Goal: Complete application form: Complete application form

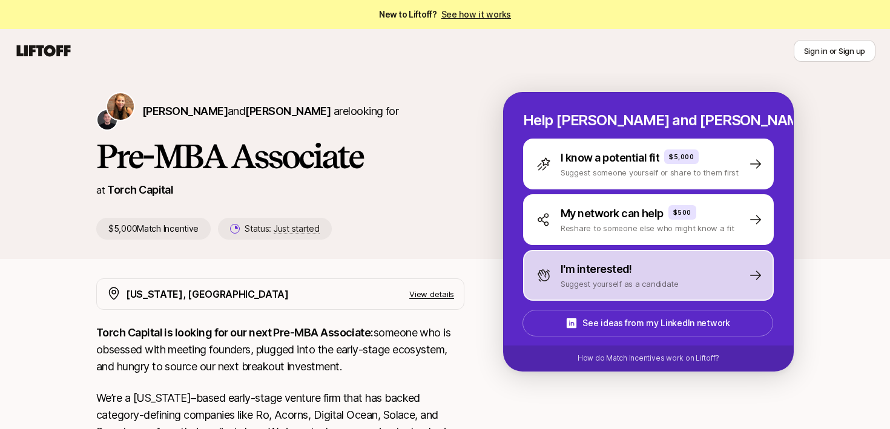
click at [591, 272] on p "I'm interested!" at bounding box center [596, 269] width 71 height 17
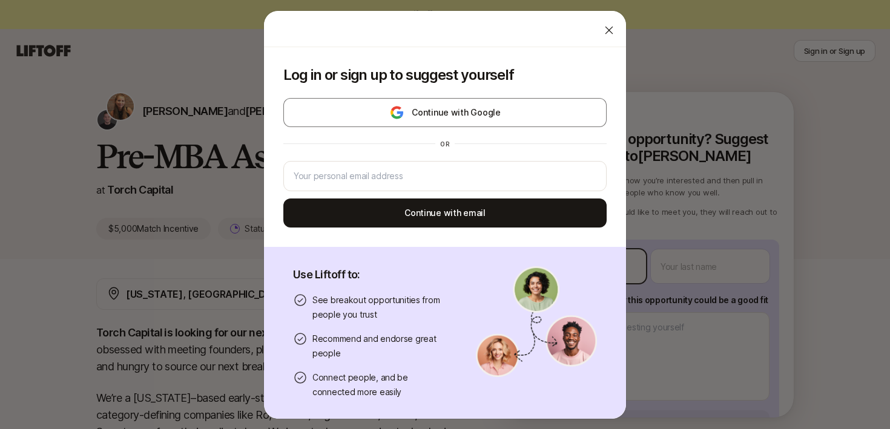
click at [585, 269] on body "New to Liftoff? See how it works Sign in or Sign up Sign in or Sign up [PERSON_…" at bounding box center [445, 214] width 890 height 429
click at [603, 33] on icon at bounding box center [609, 30] width 12 height 12
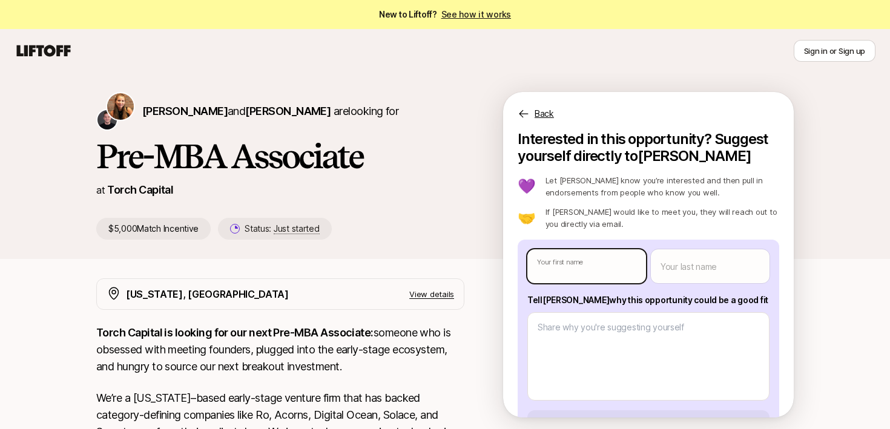
type textarea "x"
click at [596, 266] on body "New to Liftoff? See how it works Sign in or Sign up Sign in or Sign up [PERSON_…" at bounding box center [445, 214] width 890 height 429
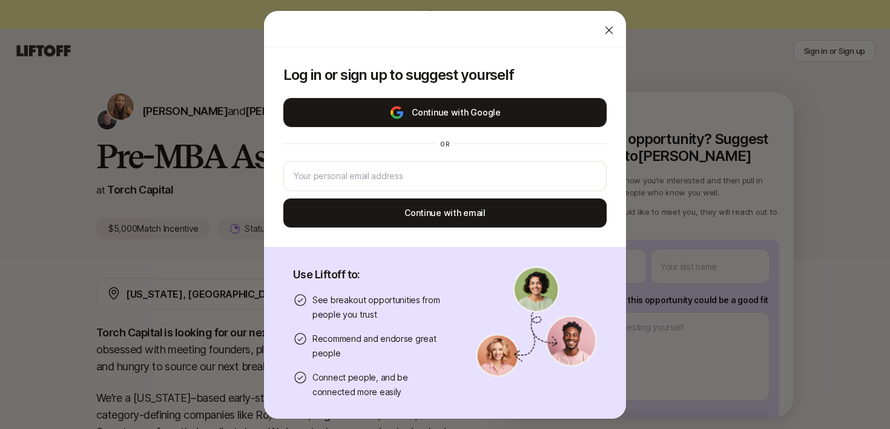
click at [497, 110] on button "Continue with Google" at bounding box center [444, 112] width 323 height 29
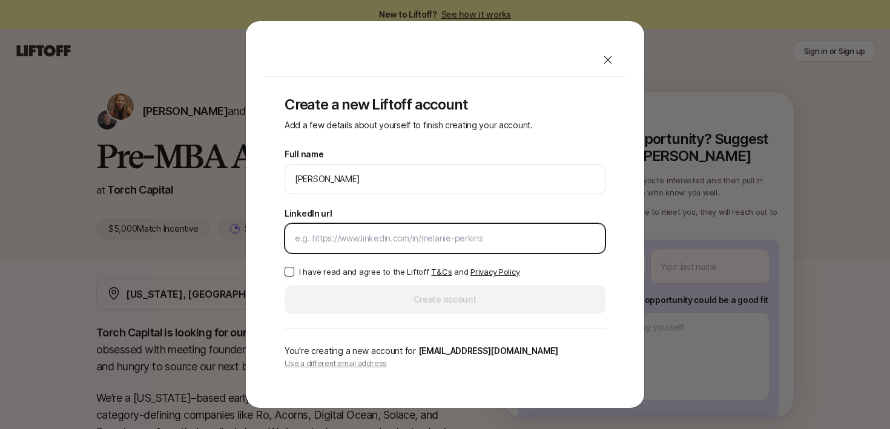
paste input "[URL][DOMAIN_NAME]"
type input "[URL][DOMAIN_NAME]"
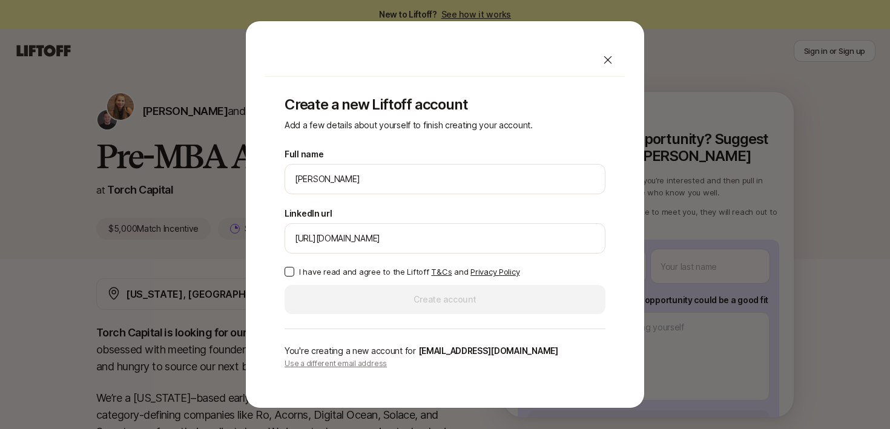
click at [322, 274] on p "I have read and agree to the Liftoff T&Cs and Privacy Policy" at bounding box center [409, 272] width 220 height 12
click at [294, 274] on button "I have read and agree to the Liftoff T&Cs and Privacy Policy" at bounding box center [290, 272] width 10 height 10
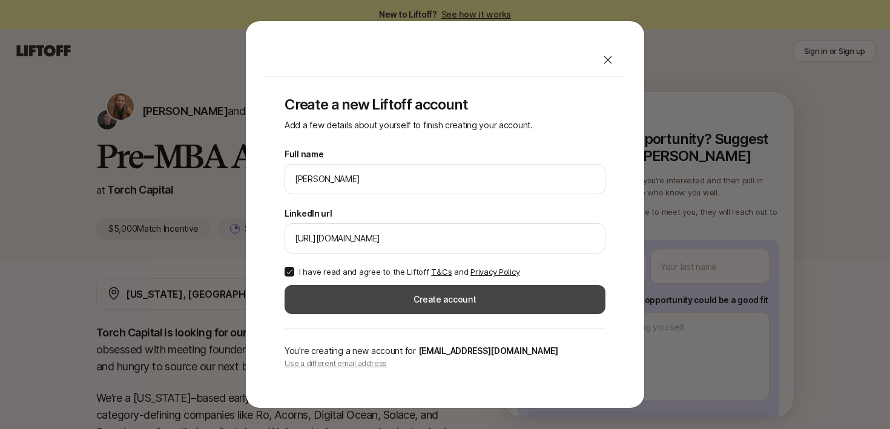
click at [324, 298] on button "Create account" at bounding box center [445, 299] width 321 height 29
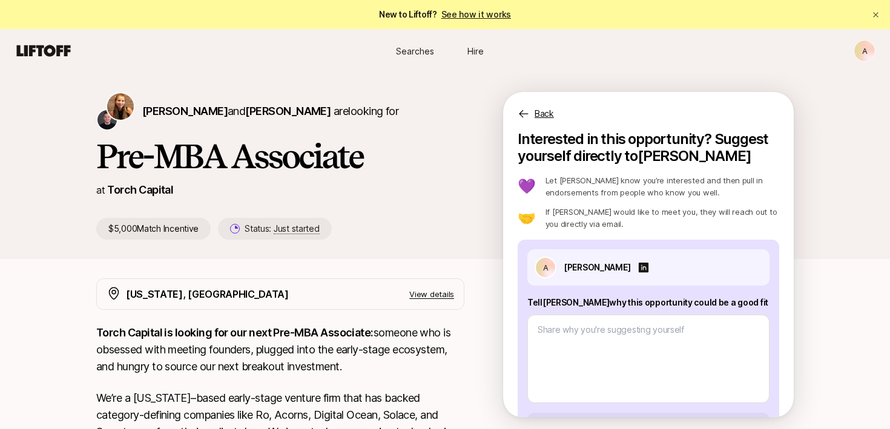
scroll to position [48, 0]
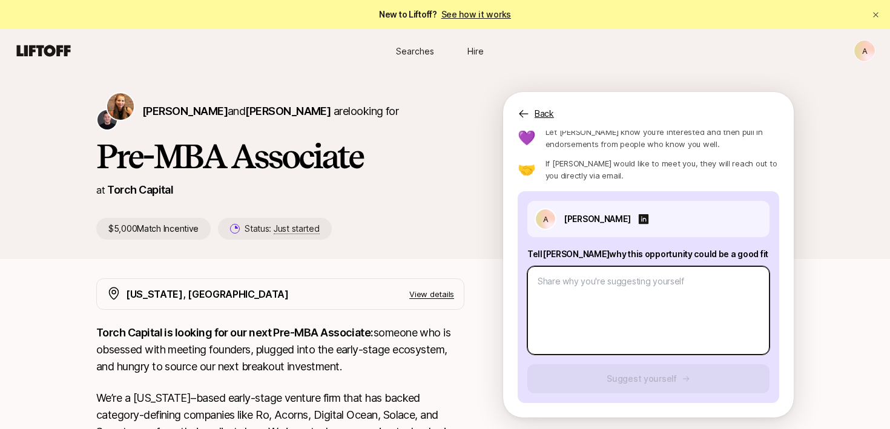
click at [602, 281] on textarea at bounding box center [648, 310] width 242 height 88
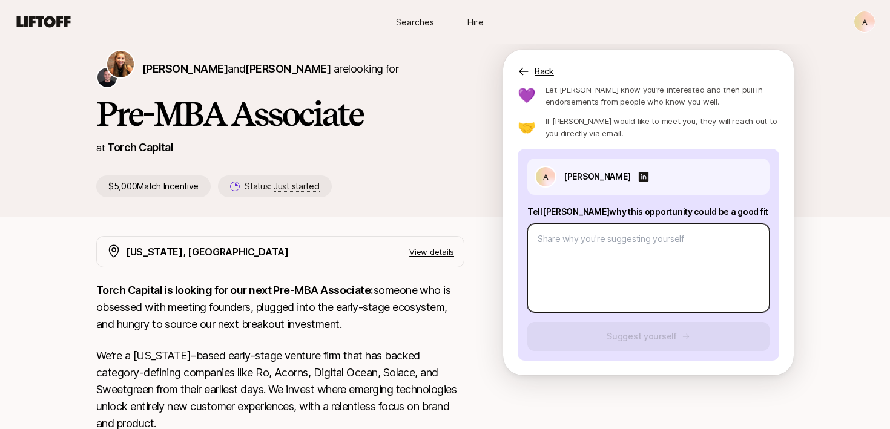
scroll to position [41, 0]
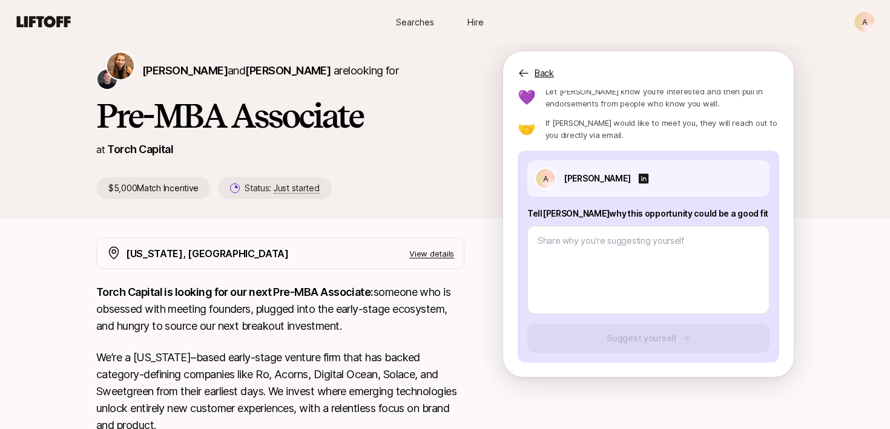
click at [593, 212] on p "Tell [PERSON_NAME] why this opportunity could be a good fit" at bounding box center [648, 213] width 242 height 15
copy p "Tell [PERSON_NAME] why this opportunity could be a good fit"
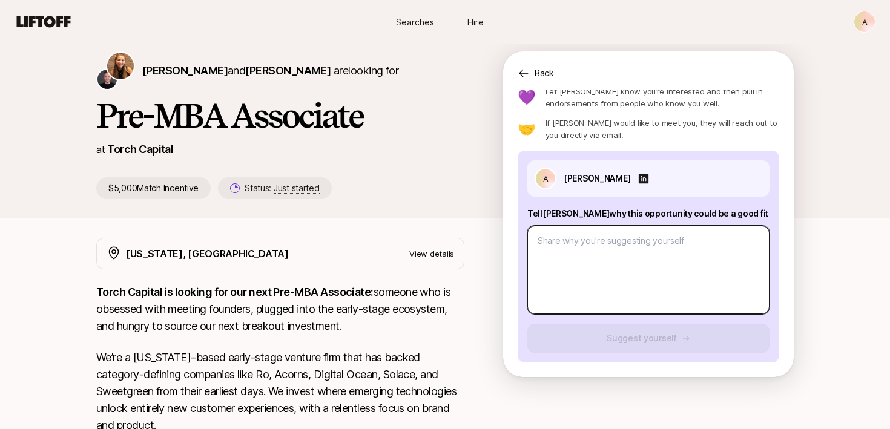
click at [585, 256] on textarea at bounding box center [648, 270] width 242 height 88
paste textarea "A little about me: Besides being a Chief of Staff for [MEDICAL_DATA] Health, I …"
type textarea "x"
type textarea "A little about me: Besides being a Chief of Staff for [MEDICAL_DATA] Health, I …"
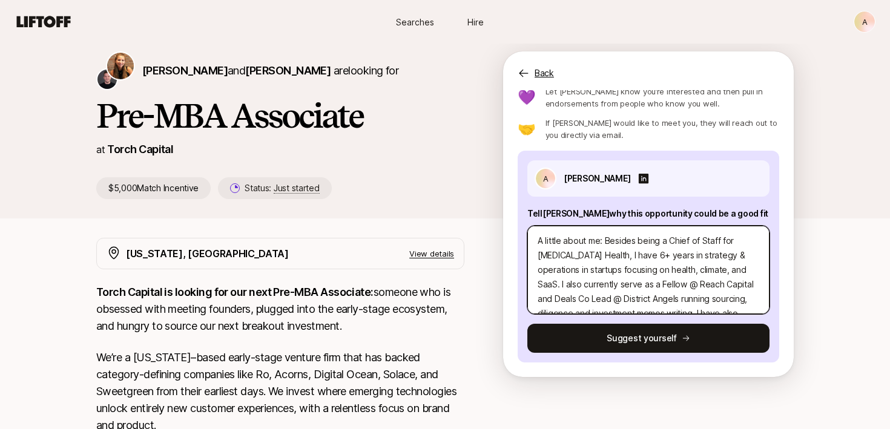
scroll to position [44, 0]
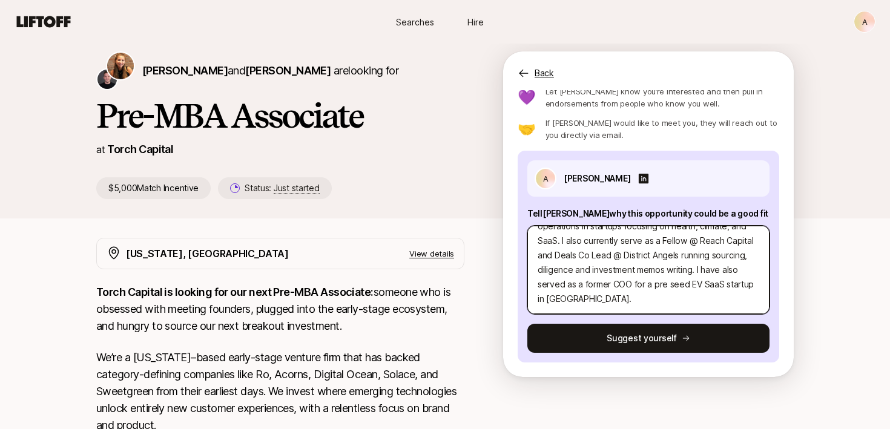
type textarea "x"
type textarea "A little about me: Besides being a Chief of Staff for [MEDICAL_DATA] Health, I …"
type textarea "x"
type textarea "A little about me: Besides being a Chief of Staff for [MEDICAL_DATA] Health, I …"
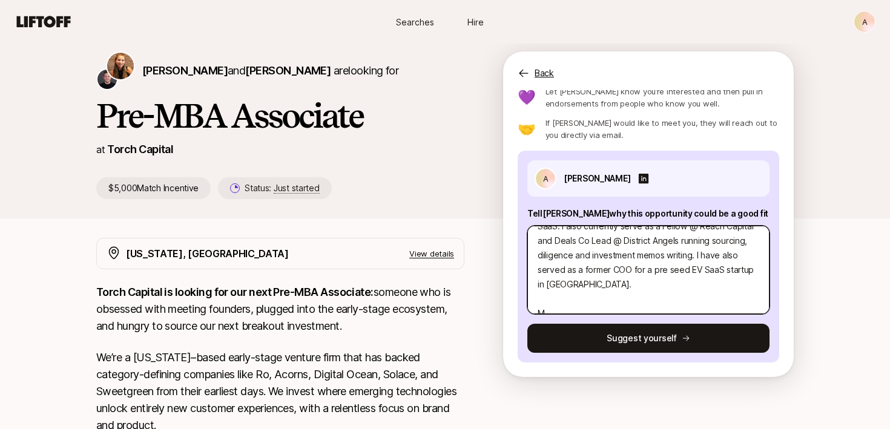
type textarea "x"
type textarea "A little about me: Besides being a Chief of Staff for [MEDICAL_DATA] Health, I …"
type textarea "x"
type textarea "A little about me: Besides being a Chief of Staff for [MEDICAL_DATA] Health, I …"
type textarea "x"
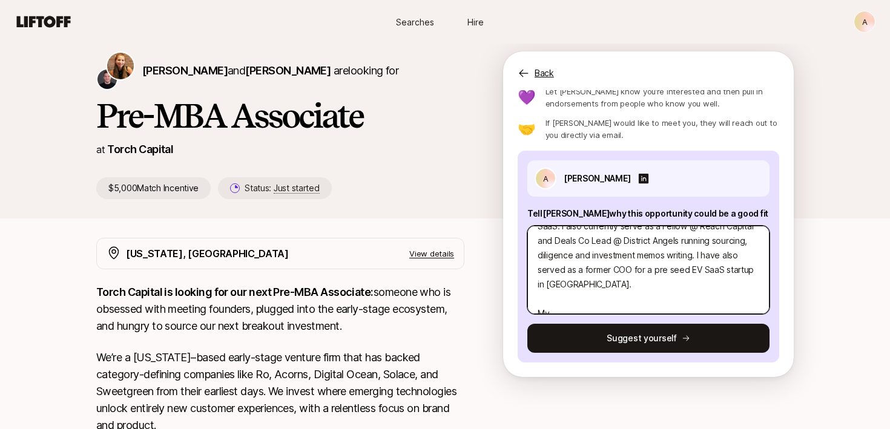
type textarea "A little about me: Besides being a Chief of Staff for [MEDICAL_DATA] Health, I …"
type textarea "x"
type textarea "A little about me: Besides being a Chief of Staff for [MEDICAL_DATA] Health, I …"
type textarea "x"
type textarea "A little about me: Besides being a Chief of Staff for [MEDICAL_DATA] Health, I …"
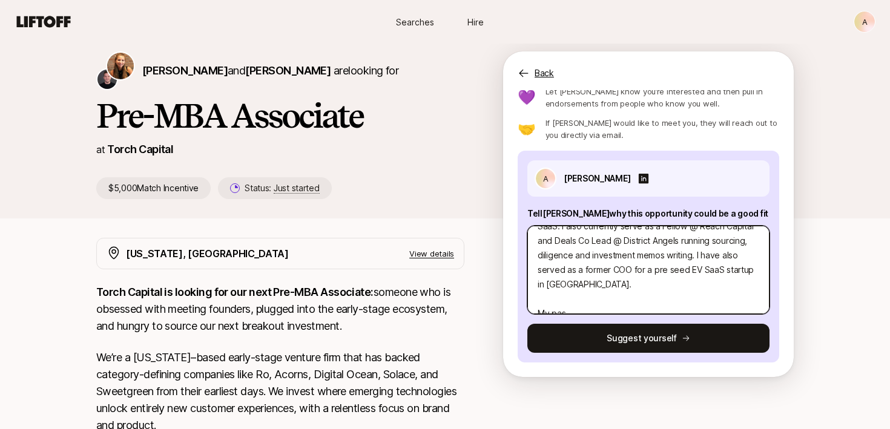
type textarea "x"
type textarea "A little about me: Besides being a Chief of Staff for [MEDICAL_DATA] Health, I …"
type textarea "x"
type textarea "A little about me: Besides being a Chief of Staff for [MEDICAL_DATA] Health, I …"
type textarea "x"
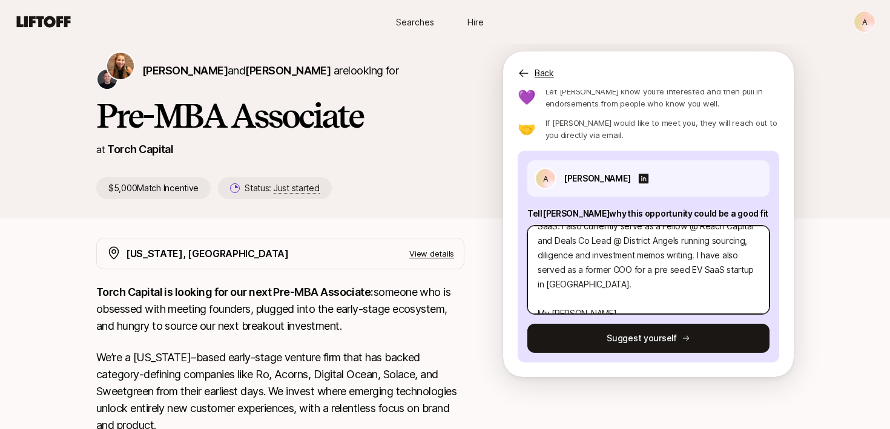
type textarea "A little about me: Besides being a Chief of Staff for [MEDICAL_DATA] Health, I …"
type textarea "x"
type textarea "A little about me: Besides being a Chief of Staff for [MEDICAL_DATA] Health, I …"
type textarea "x"
type textarea "A little about me: Besides being a Chief of Staff for [MEDICAL_DATA] Health, I …"
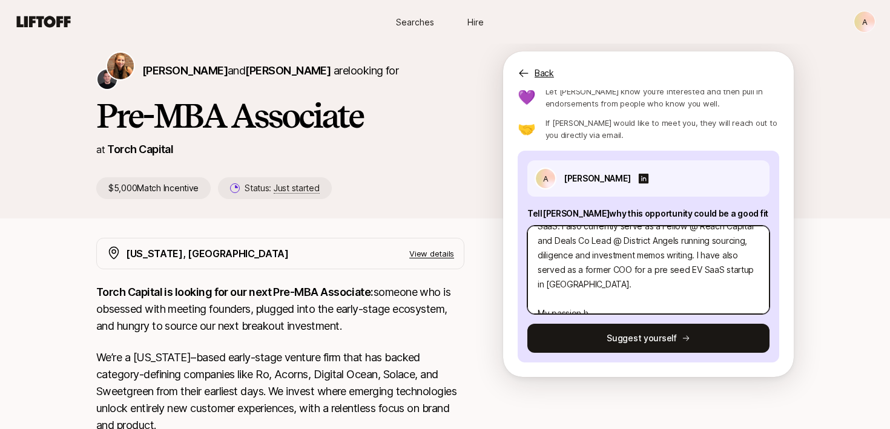
type textarea "x"
type textarea "A little about me: Besides being a Chief of Staff for [MEDICAL_DATA] Health, I …"
type textarea "x"
type textarea "A little about me: Besides being a Chief of Staff for [MEDICAL_DATA] Health, I …"
type textarea "x"
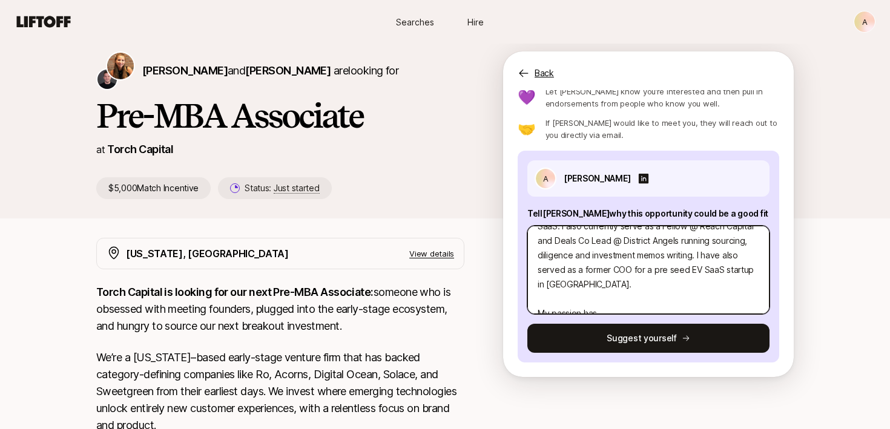
type textarea "A little about me: Besides being a Chief of Staff for [MEDICAL_DATA] Health, I …"
type textarea "x"
type textarea "A little about me: Besides being a Chief of Staff for [MEDICAL_DATA] Health, I …"
type textarea "x"
type textarea "A little about me: Besides being a Chief of Staff for [MEDICAL_DATA] Health, I …"
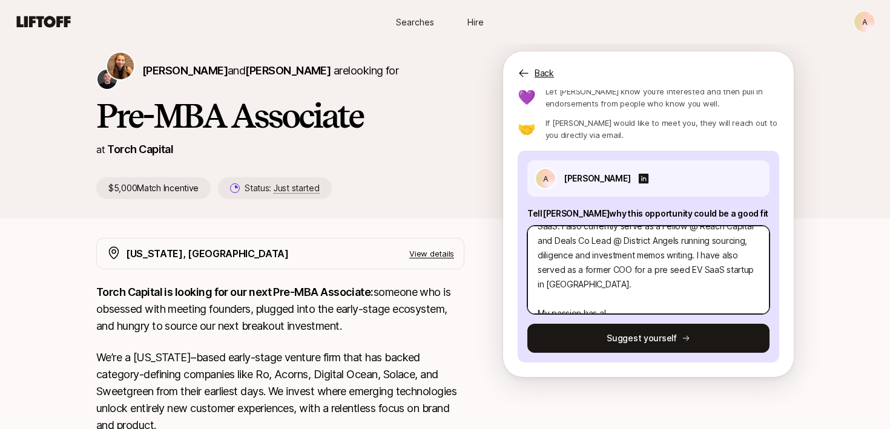
type textarea "x"
type textarea "A little about me: Besides being a Chief of Staff for [MEDICAL_DATA] Health, I …"
type textarea "x"
type textarea "A little about me: Besides being a Chief of Staff for [MEDICAL_DATA] Health, I …"
type textarea "x"
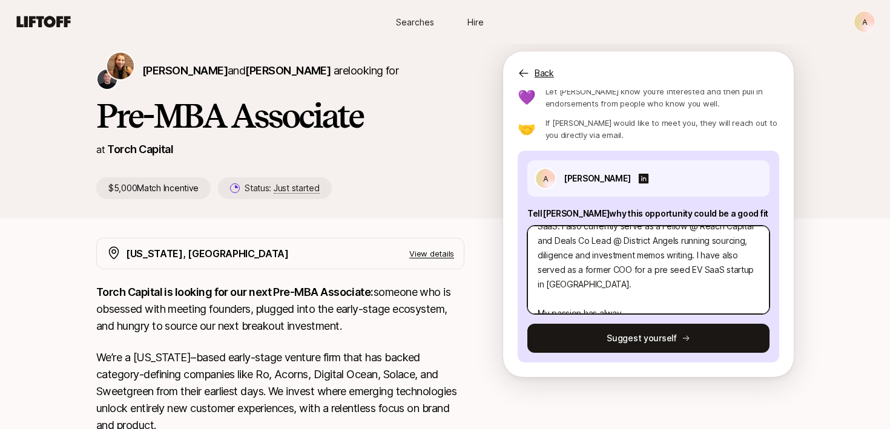
type textarea "A little about me: Besides being a Chief of Staff for [MEDICAL_DATA] Health, I …"
type textarea "x"
type textarea "A little about me: Besides being a Chief of Staff for [MEDICAL_DATA] Health, I …"
type textarea "x"
type textarea "A little about me: Besides being a Chief of Staff for [MEDICAL_DATA] Health, I …"
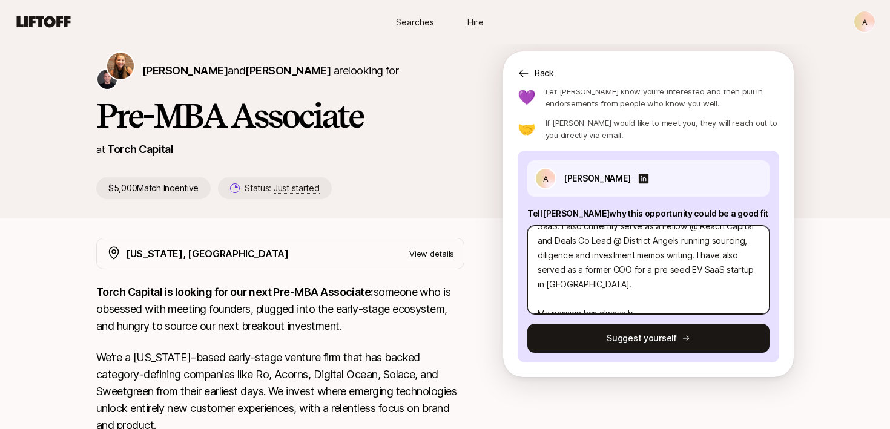
type textarea "x"
type textarea "A little about me: Besides being a Chief of Staff for [MEDICAL_DATA] Health, I …"
type textarea "x"
type textarea "A little about me: Besides being a Chief of Staff for [MEDICAL_DATA] Health, I …"
type textarea "x"
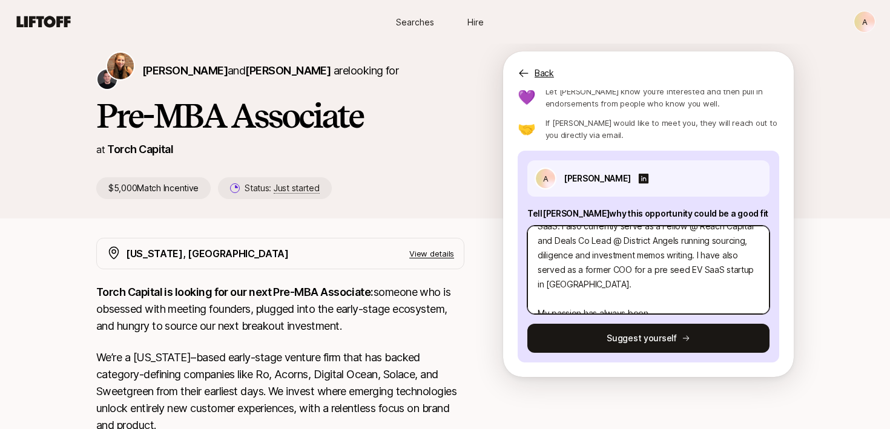
type textarea "A little about me: Besides being a Chief of Staff for [MEDICAL_DATA] Health, I …"
type textarea "x"
type textarea "A little about me: Besides being a Chief of Staff for [MEDICAL_DATA] Health, I …"
type textarea "x"
type textarea "A little about me: Besides being a Chief of Staff for [MEDICAL_DATA] Health, I …"
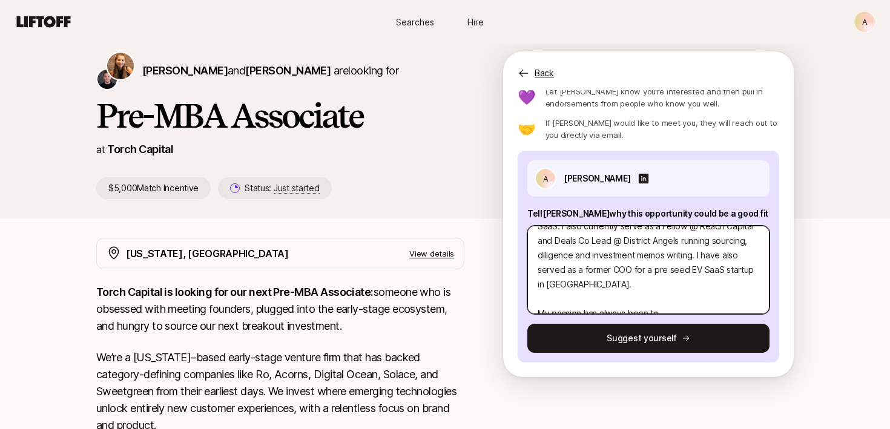
type textarea "x"
type textarea "A little about me: Besides being a Chief of Staff for [MEDICAL_DATA] Health, I …"
type textarea "x"
type textarea "A little about me: Besides being a Chief of Staff for [MEDICAL_DATA] Health, I …"
type textarea "x"
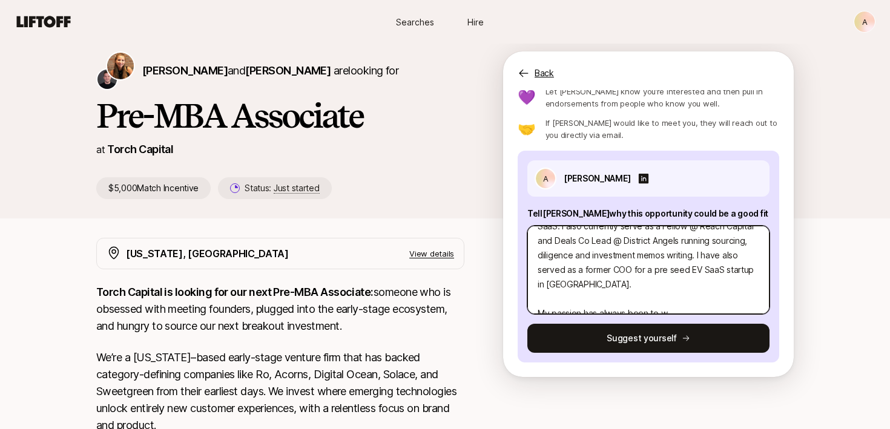
type textarea "A little about me: Besides being a Chief of Staff for [MEDICAL_DATA] Health, I …"
type textarea "x"
type textarea "A little about me: Besides being a Chief of Staff for [MEDICAL_DATA] Health, I …"
type textarea "x"
type textarea "A little about me: Besides being a Chief of Staff for [MEDICAL_DATA] Health, I …"
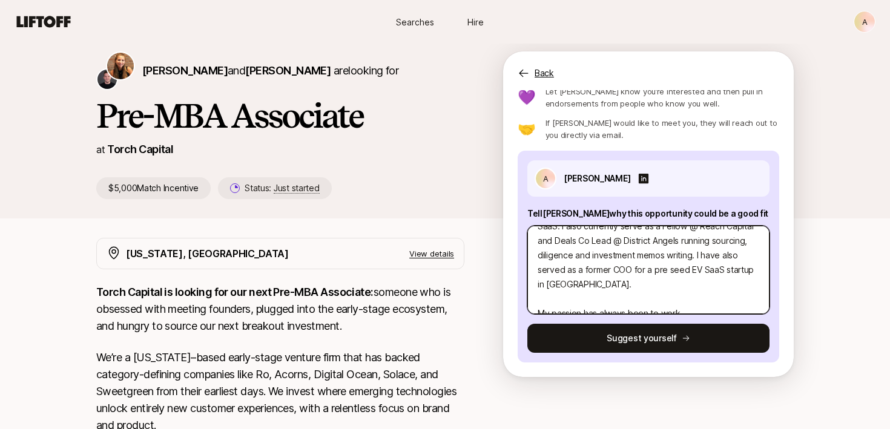
type textarea "x"
type textarea "A little about me: Besides being a Chief of Staff for [MEDICAL_DATA] Health, I …"
type textarea "x"
type textarea "A little about me: Besides being a Chief of Staff for [MEDICAL_DATA] Health, I …"
type textarea "x"
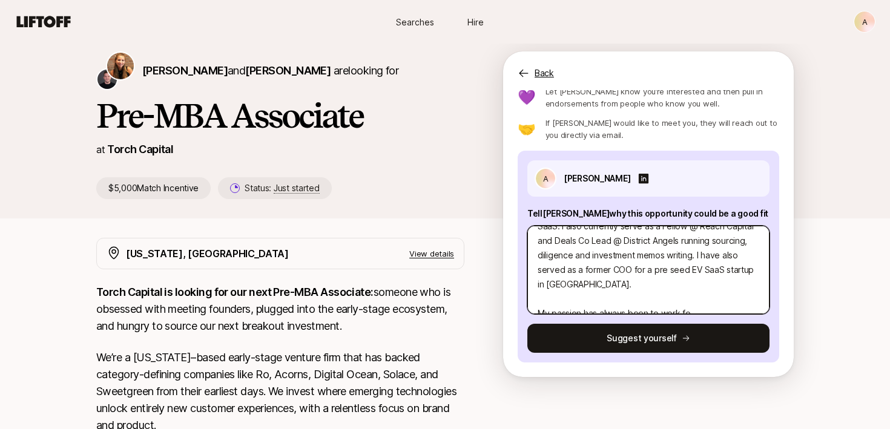
type textarea "A little about me: Besides being a Chief of Staff for [MEDICAL_DATA] Health, I …"
type textarea "x"
type textarea "A little about me: Besides being a Chief of Staff for [MEDICAL_DATA] Health, I …"
type textarea "x"
type textarea "A little about me: Besides being a Chief of Staff for [MEDICAL_DATA] Health, I …"
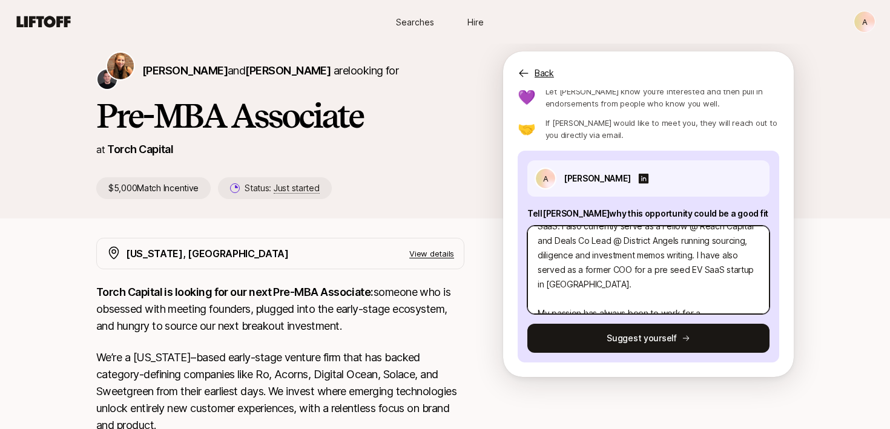
type textarea "x"
type textarea "A little about me: Besides being a Chief of Staff for [MEDICAL_DATA] Health, I …"
type textarea "x"
type textarea "A little about me: Besides being a Chief of Staff for [MEDICAL_DATA] Health, I …"
type textarea "x"
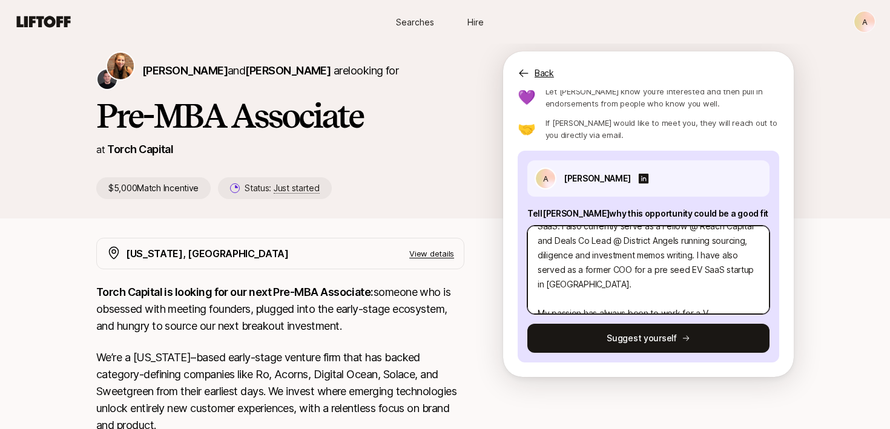
type textarea "A little about me: Besides being a Chief of Staff for [MEDICAL_DATA] Health, I …"
type textarea "x"
type textarea "A little about me: Besides being a Chief of Staff for [MEDICAL_DATA] Health, I …"
type textarea "x"
type textarea "A little about me: Besides being a Chief of Staff for [MEDICAL_DATA] Health, I …"
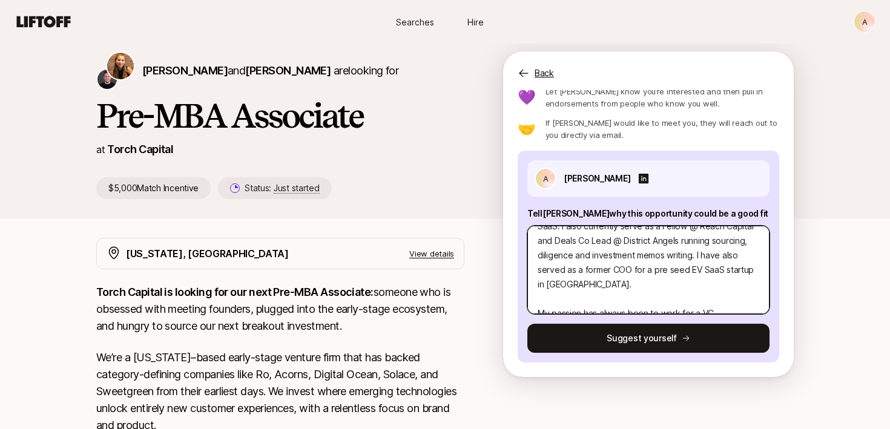
type textarea "x"
type textarea "A little about me: Besides being a Chief of Staff for [MEDICAL_DATA] Health, I …"
type textarea "x"
type textarea "A little about me: Besides being a Chief of Staff for [MEDICAL_DATA] Health, I …"
type textarea "x"
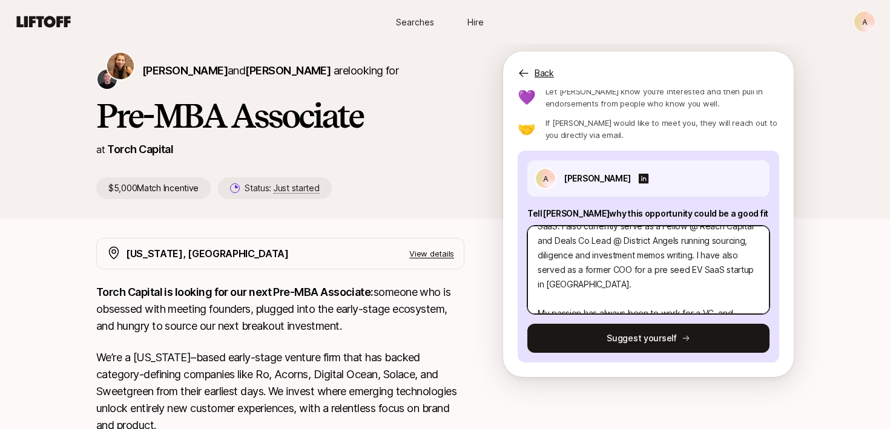
type textarea "A little about me: Besides being a Chief of Staff for [MEDICAL_DATA] Health, I …"
type textarea "x"
type textarea "A little about me: Besides being a Chief of Staff for [MEDICAL_DATA] Health, I …"
type textarea "x"
type textarea "A little about me: Besides being a Chief of Staff for [MEDICAL_DATA] Health, I …"
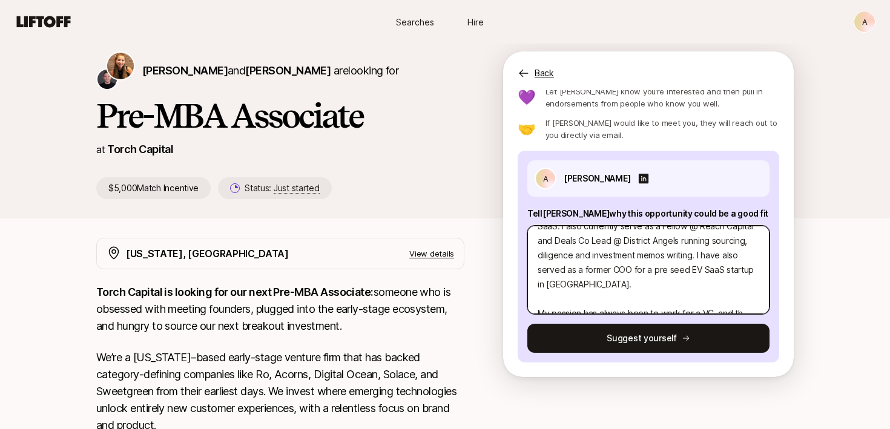
type textarea "x"
type textarea "A little about me: Besides being a Chief of Staff for [MEDICAL_DATA] Health, I …"
type textarea "x"
type textarea "A little about me: Besides being a Chief of Staff for [MEDICAL_DATA] Health, I …"
type textarea "x"
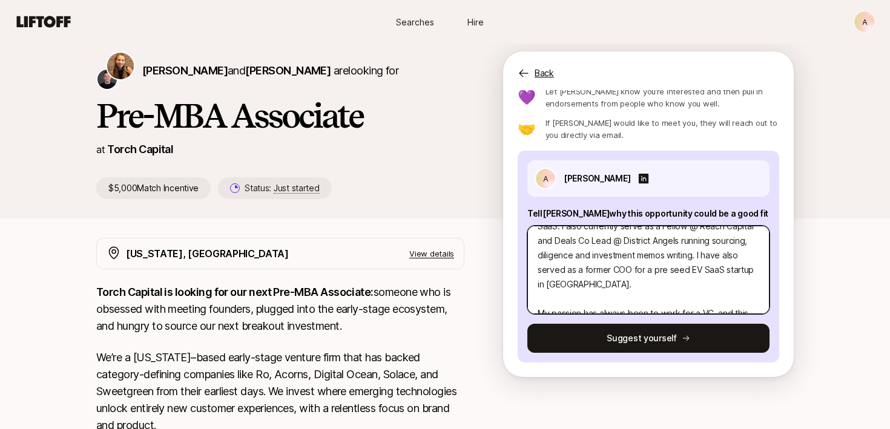
type textarea "A little about me: Besides being a Chief of Staff for [MEDICAL_DATA] Health, I …"
type textarea "x"
type textarea "A little about me: Besides being a Chief of Staff for [MEDICAL_DATA] Health, I …"
type textarea "x"
type textarea "A little about me: Besides being a Chief of Staff for [MEDICAL_DATA] Health, I …"
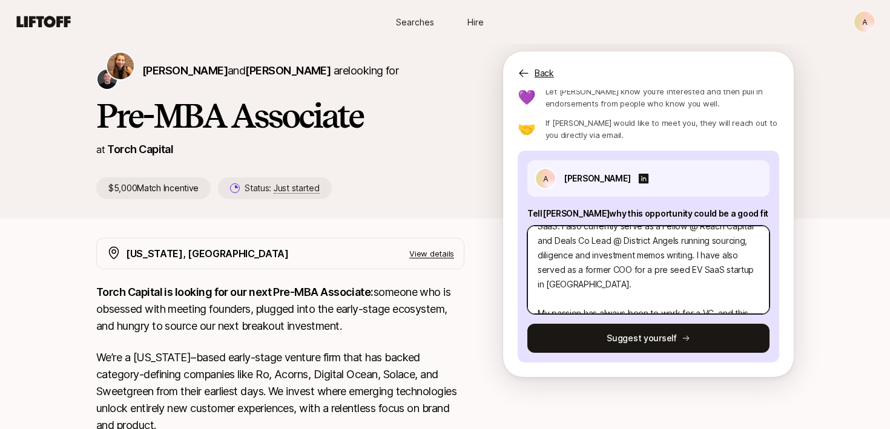
type textarea "x"
type textarea "A little about me: Besides being a Chief of Staff for [MEDICAL_DATA] Health, I …"
type textarea "x"
type textarea "A little about me: Besides being a Chief of Staff for [MEDICAL_DATA] Health, I …"
type textarea "x"
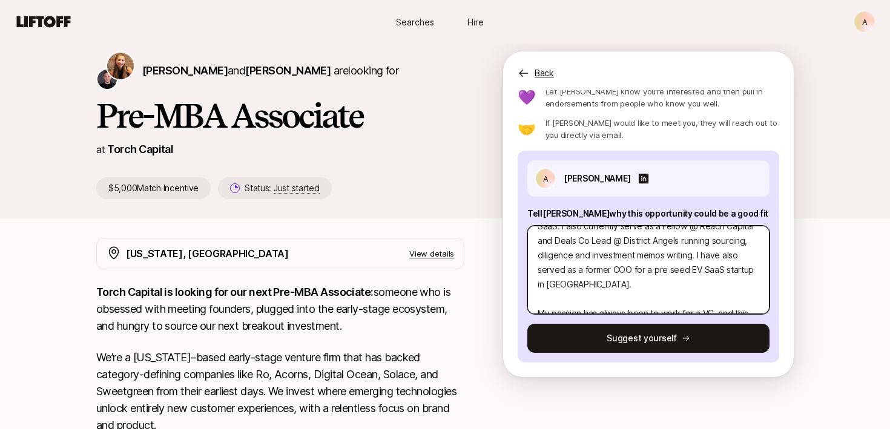
type textarea "A little about me: Besides being a Chief of Staff for [MEDICAL_DATA] Health, I …"
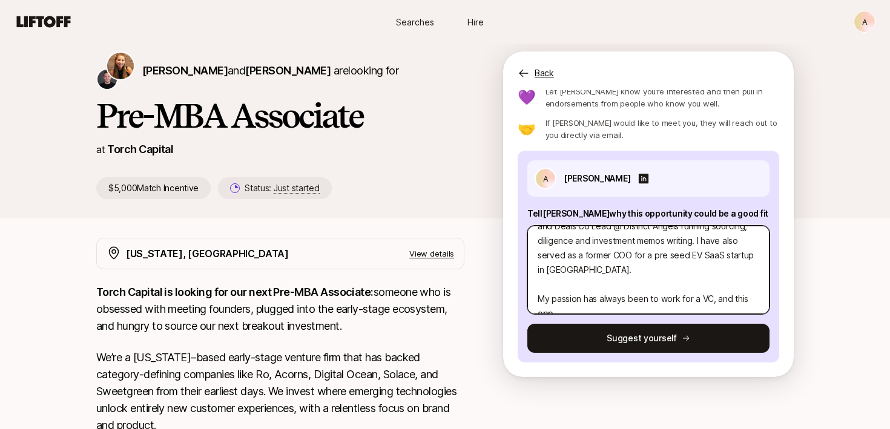
type textarea "x"
type textarea "A little about me: Besides being a Chief of Staff for [MEDICAL_DATA] Health, I …"
type textarea "x"
type textarea "A little about me: Besides being a Chief of Staff for [MEDICAL_DATA] Health, I …"
type textarea "x"
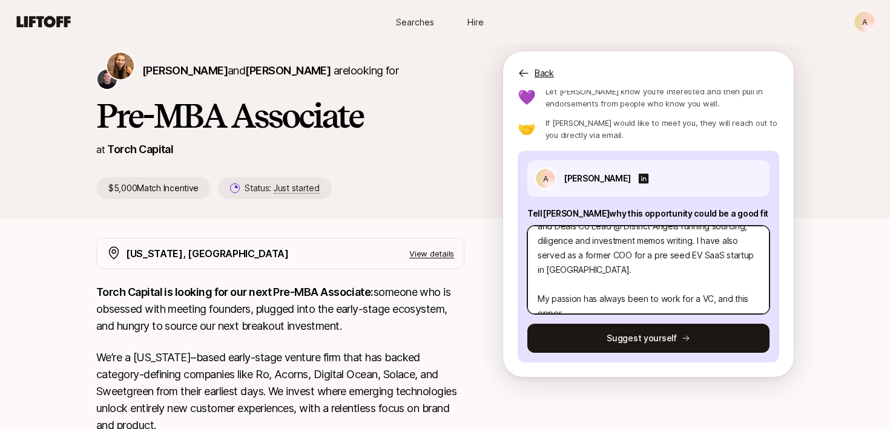
type textarea "A little about me: Besides being a Chief of Staff for [MEDICAL_DATA] Health, I …"
type textarea "x"
type textarea "A little about me: Besides being a Chief of Staff for [MEDICAL_DATA] Health, I …"
type textarea "x"
type textarea "A little about me: Besides being a Chief of Staff for [MEDICAL_DATA] Health, I …"
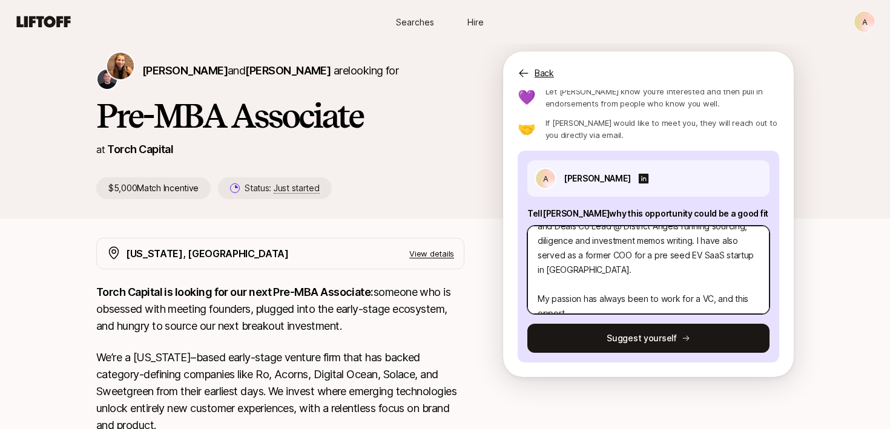
type textarea "x"
type textarea "A little about me: Besides being a Chief of Staff for [MEDICAL_DATA] Health, I …"
type textarea "x"
type textarea "A little about me: Besides being a Chief of Staff for [MEDICAL_DATA] Health, I …"
type textarea "x"
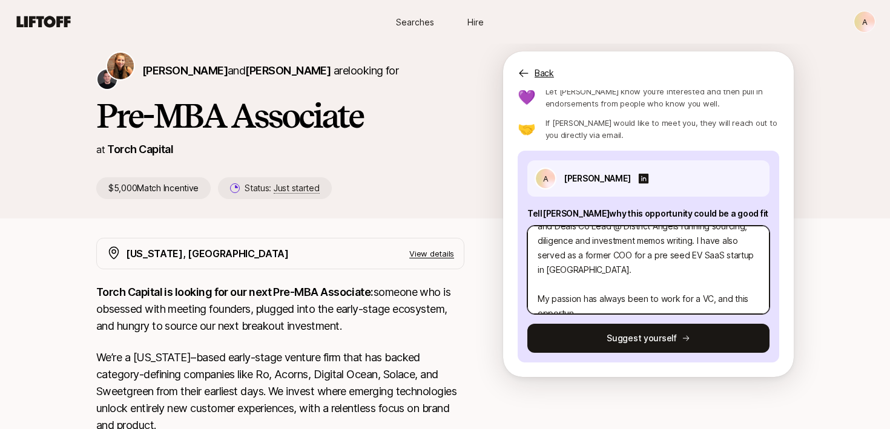
type textarea "A little about me: Besides being a Chief of Staff for [MEDICAL_DATA] Health, I …"
type textarea "x"
type textarea "A little about me: Besides being a Chief of Staff for [MEDICAL_DATA] Health, I …"
type textarea "x"
type textarea "A little about me: Besides being a Chief of Staff for [MEDICAL_DATA] Health, I …"
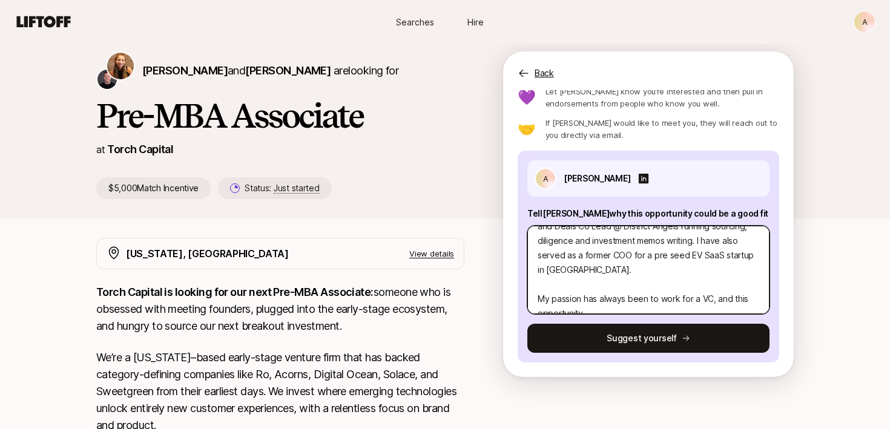
type textarea "x"
type textarea "A little about me: Besides being a Chief of Staff for [MEDICAL_DATA] Health, I …"
type textarea "x"
type textarea "A little about me: Besides being a Chief of Staff for [MEDICAL_DATA] Health, I …"
type textarea "x"
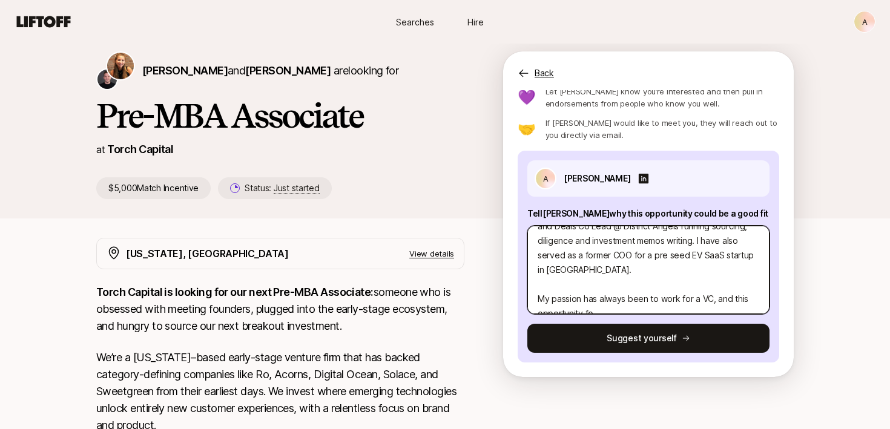
type textarea "A little about me: Besides being a Chief of Staff for [MEDICAL_DATA] Health, I …"
type textarea "x"
type textarea "A little about me: Besides being a Chief of Staff for [MEDICAL_DATA] Health, I …"
type textarea "x"
type textarea "A little about me: Besides being a Chief of Staff for [MEDICAL_DATA] Health, I …"
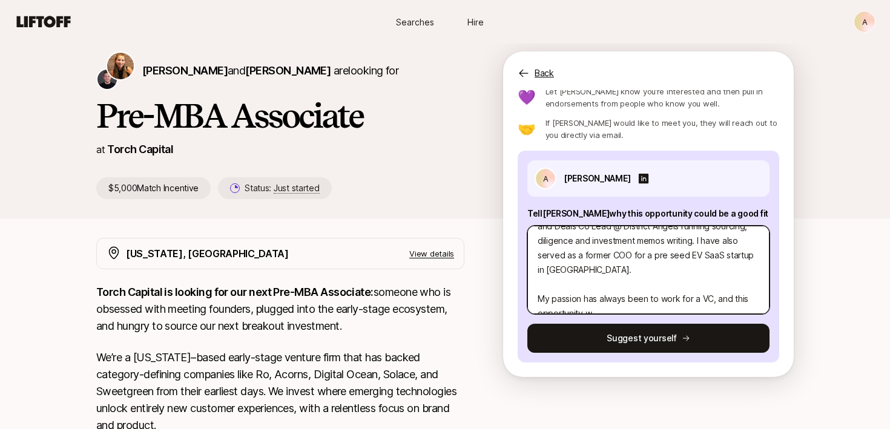
type textarea "x"
type textarea "A little about me: Besides being a Chief of Staff for [MEDICAL_DATA] Health, I …"
type textarea "x"
type textarea "A little about me: Besides being a Chief of Staff for [MEDICAL_DATA] Health, I …"
type textarea "x"
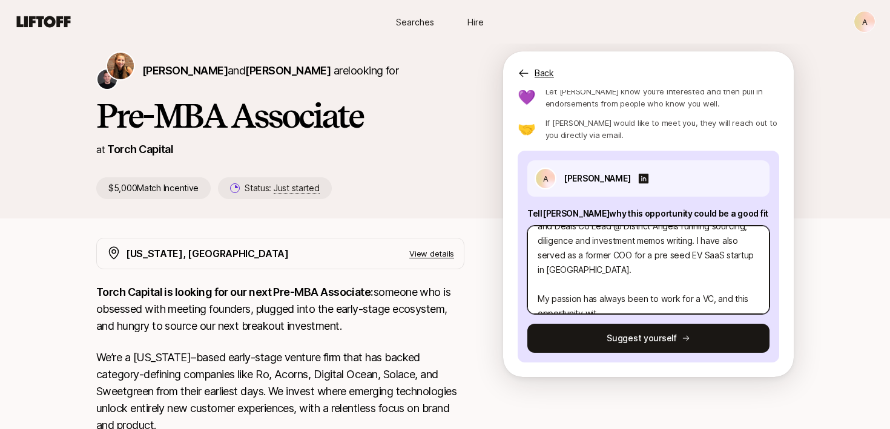
type textarea "A little about me: Besides being a Chief of Staff for [MEDICAL_DATA] Health, I …"
type textarea "x"
type textarea "A little about me: Besides being a Chief of Staff for [MEDICAL_DATA] Health, I …"
type textarea "x"
type textarea "A little about me: Besides being a Chief of Staff for [MEDICAL_DATA] Health, I …"
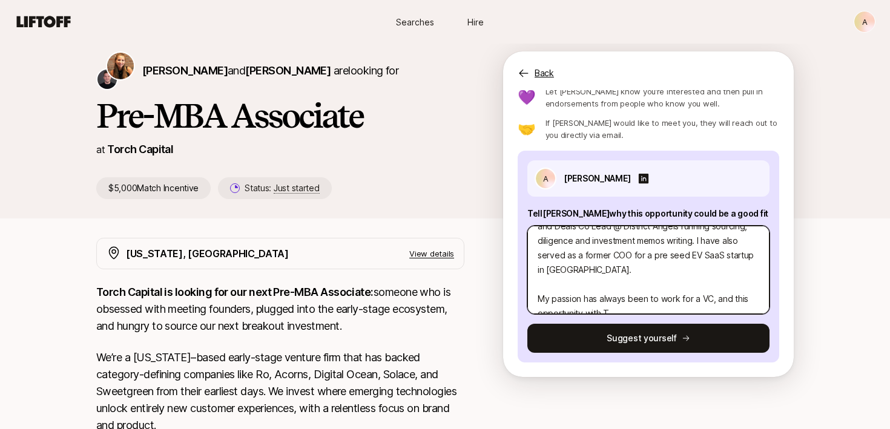
type textarea "x"
type textarea "A little about me: Besides being a Chief of Staff for [MEDICAL_DATA] Health, I …"
type textarea "x"
type textarea "A little about me: Besides being a Chief of Staff for [MEDICAL_DATA] Health, I …"
type textarea "x"
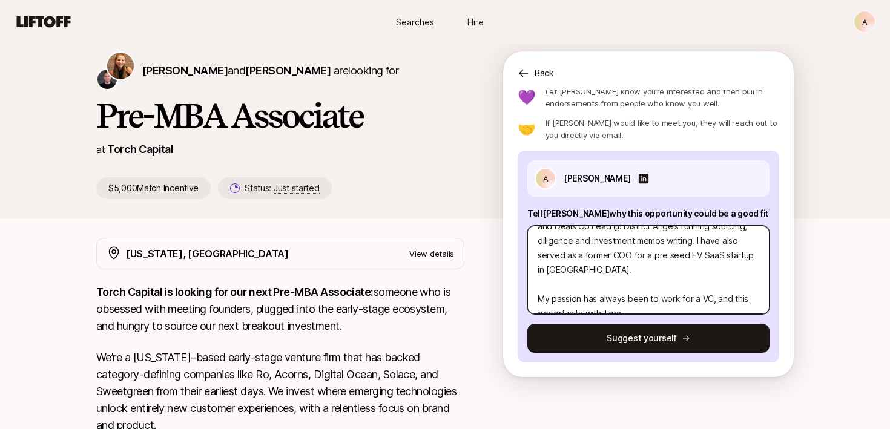
type textarea "A little about me: Besides being a Chief of Staff for [MEDICAL_DATA] Health, I …"
type textarea "x"
type textarea "A little about me: Besides being a Chief of Staff for [MEDICAL_DATA] Health, I …"
type textarea "x"
type textarea "A little about me: Besides being a Chief of Staff for [MEDICAL_DATA] Health, I …"
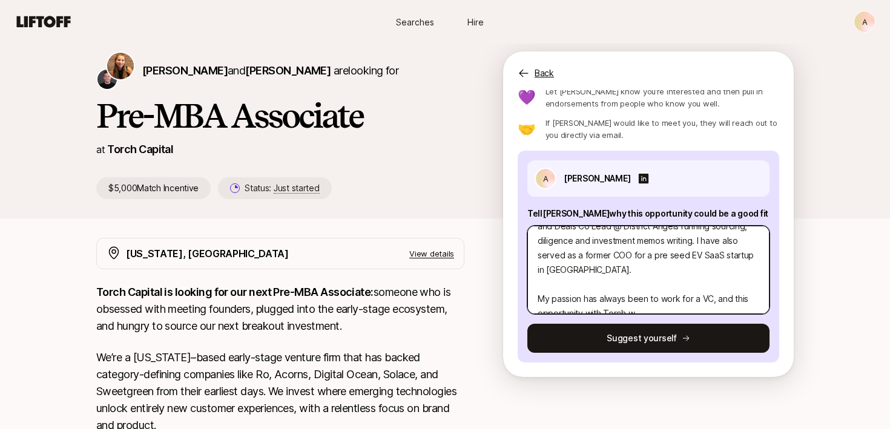
type textarea "x"
type textarea "A little about me: Besides being a Chief of Staff for [MEDICAL_DATA] Health, I …"
type textarea "x"
type textarea "A little about me: Besides being a Chief of Staff for [MEDICAL_DATA] Health, I …"
type textarea "x"
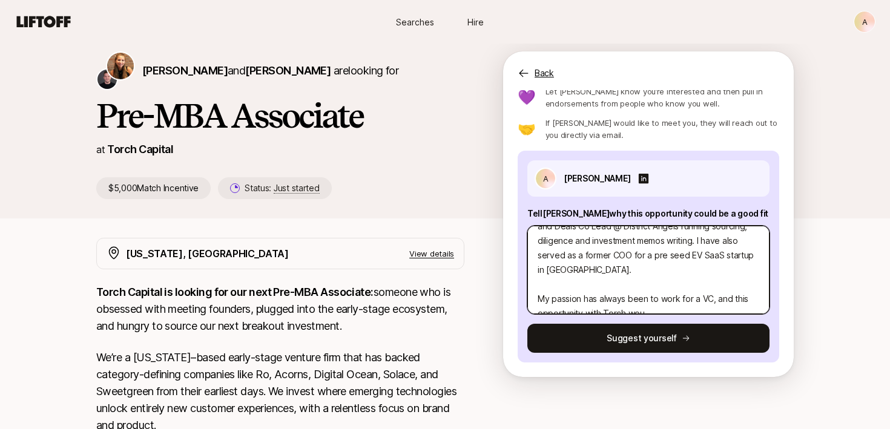
type textarea "A little about me: Besides being a Chief of Staff for [MEDICAL_DATA] Health, I …"
type textarea "x"
type textarea "A little about me: Besides being a Chief of Staff for [MEDICAL_DATA] Health, I …"
type textarea "x"
type textarea "A little about me: Besides being a Chief of Staff for [MEDICAL_DATA] Health, I …"
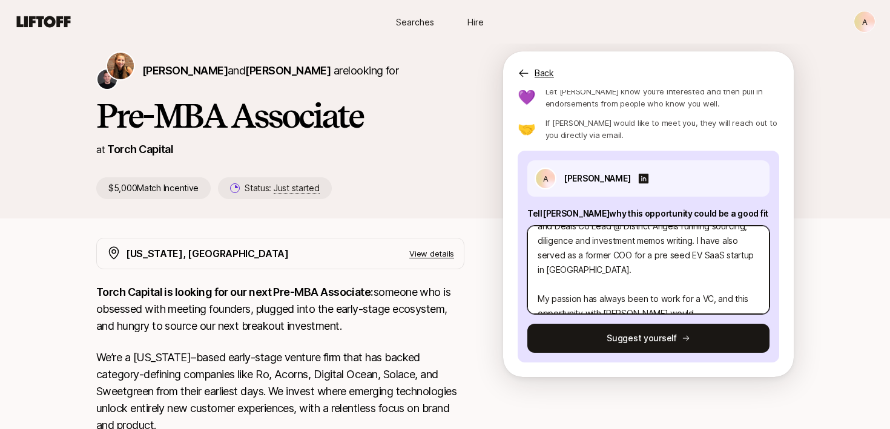
type textarea "x"
type textarea "A little about me: Besides being a Chief of Staff for [MEDICAL_DATA] Health, I …"
type textarea "x"
type textarea "A little about me: Besides being a Chief of Staff for [MEDICAL_DATA] Health, I …"
type textarea "x"
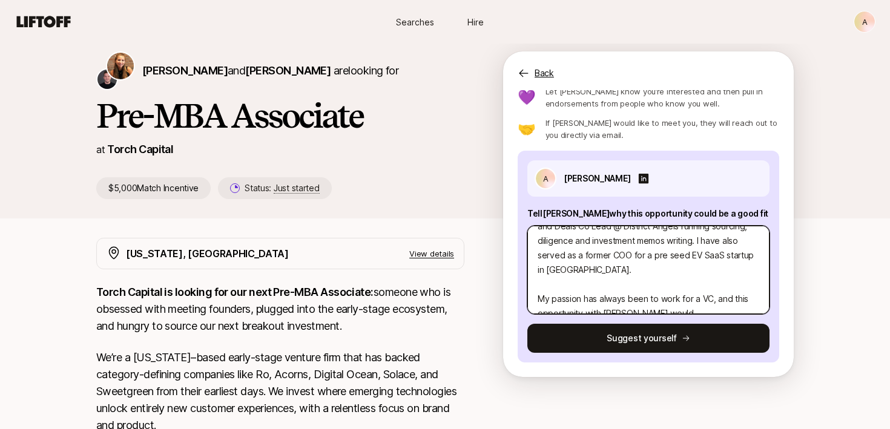
type textarea "A little about me: Besides being a Chief of Staff for [MEDICAL_DATA] Health, I …"
type textarea "x"
type textarea "A little about me: Besides being a Chief of Staff for [MEDICAL_DATA] Health, I …"
type textarea "x"
type textarea "A little about me: Besides being a Chief of Staff for [MEDICAL_DATA] Health, I …"
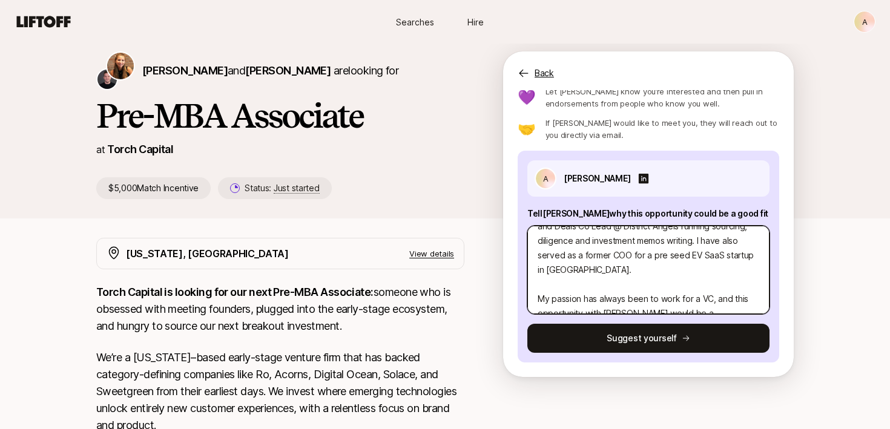
type textarea "x"
type textarea "A little about me: Besides being a Chief of Staff for [MEDICAL_DATA] Health, I …"
type textarea "x"
type textarea "A little about me: Besides being a Chief of Staff for [MEDICAL_DATA] Health, I …"
type textarea "x"
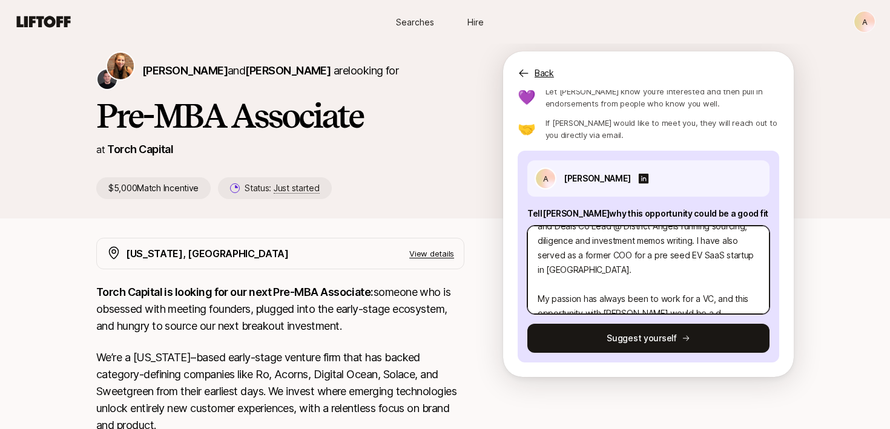
type textarea "A little about me: Besides being a Chief of Staff for [MEDICAL_DATA] Health, I …"
type textarea "x"
type textarea "A little about me: Besides being a Chief of Staff for [MEDICAL_DATA] Health, I …"
type textarea "x"
type textarea "A little about me: Besides being a Chief of Staff for [MEDICAL_DATA] Health, I …"
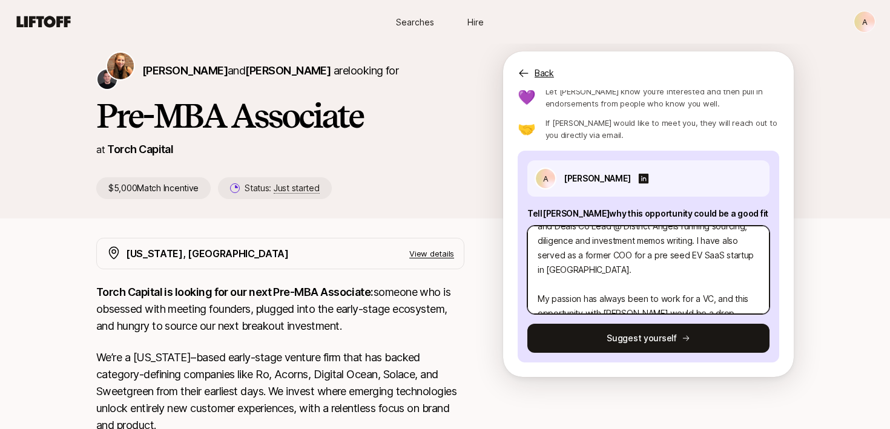
type textarea "x"
type textarea "A little about me: Besides being a Chief of Staff for [MEDICAL_DATA] Health, I …"
type textarea "x"
type textarea "A little about me: Besides being a Chief of Staff for [MEDICAL_DATA] Health, I …"
type textarea "x"
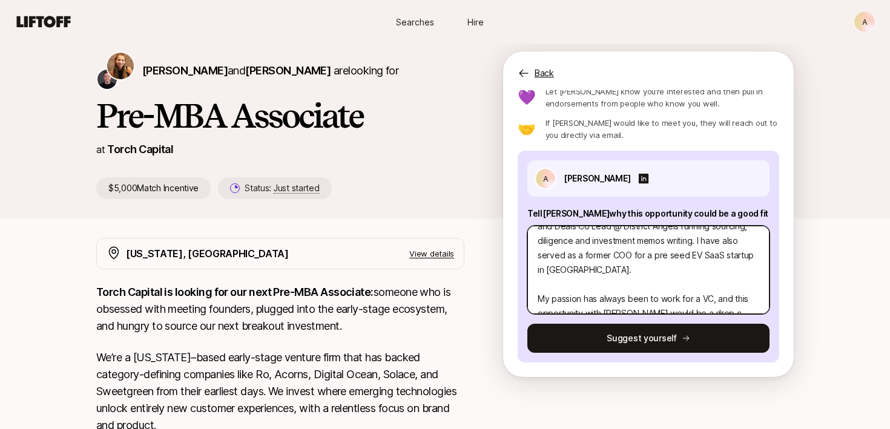
type textarea "A little about me: Besides being a Chief of Staff for [MEDICAL_DATA] Health, I …"
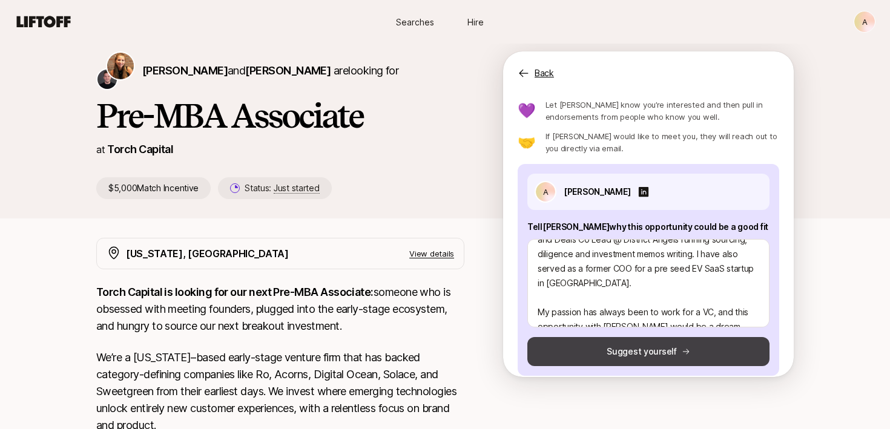
click at [651, 354] on button "Suggest yourself" at bounding box center [648, 351] width 242 height 29
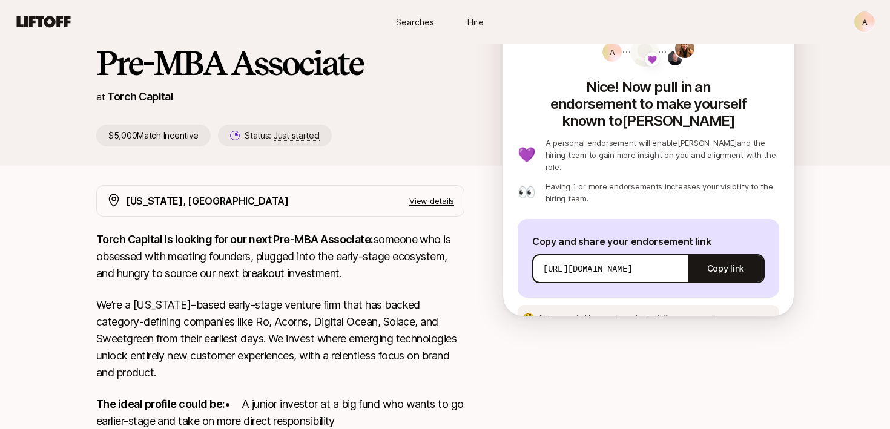
scroll to position [0, 0]
